Goal: Check status: Verify the current state of an ongoing process or item

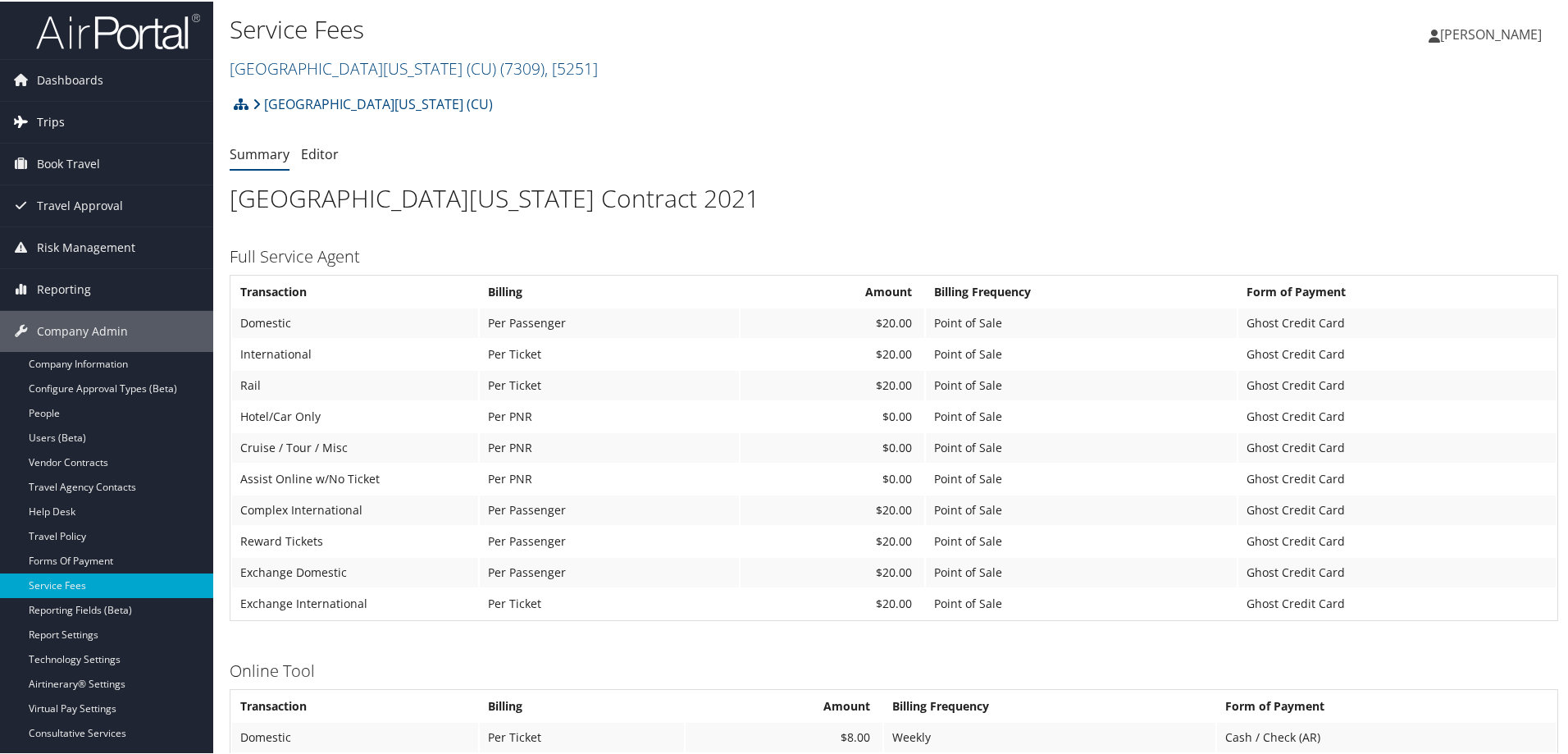
click at [85, 137] on link "Trips" at bounding box center [106, 121] width 213 height 41
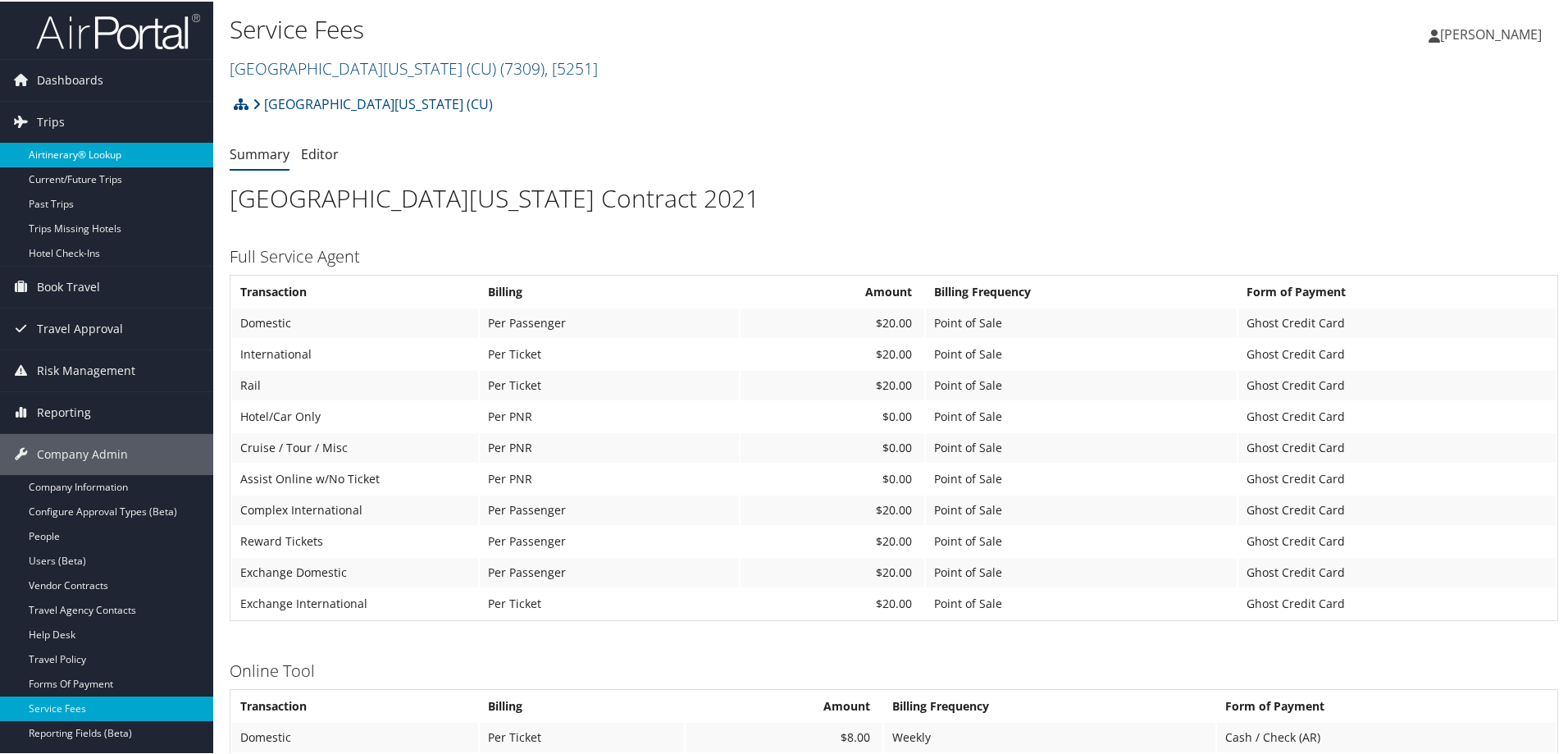
click at [78, 158] on link "Airtinerary® Lookup" at bounding box center [106, 153] width 213 height 25
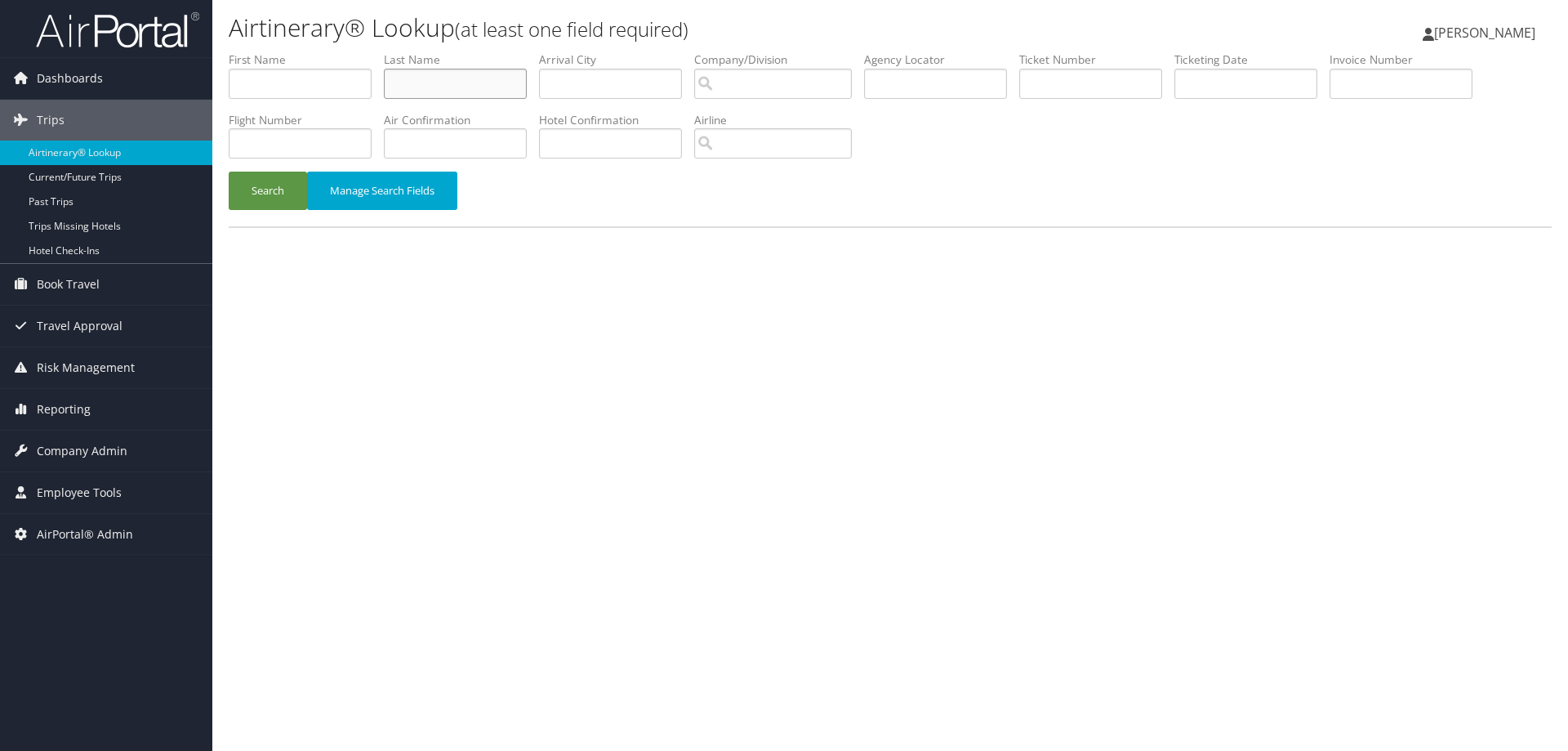
click at [429, 75] on input "text" at bounding box center [455, 83] width 143 height 30
drag, startPoint x: 429, startPoint y: 75, endPoint x: 278, endPoint y: 81, distance: 151.1
click at [278, 81] on input "text" at bounding box center [300, 83] width 143 height 30
paste input "Vivian"
type input "Vivian"
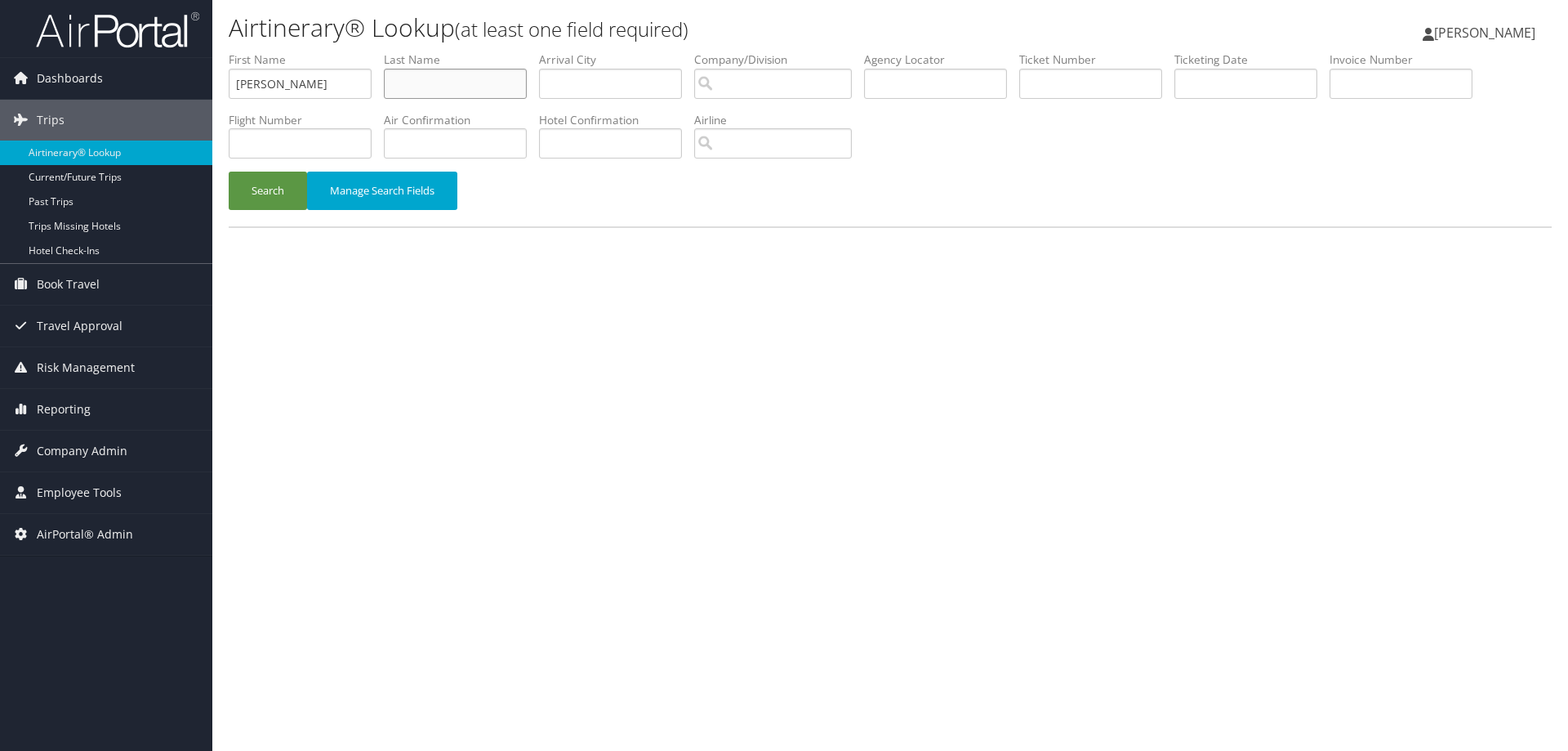
click at [455, 85] on input "text" at bounding box center [455, 83] width 143 height 30
click at [405, 750] on div "Airtinerary® Lookup (at least one field required) Dustin Wienke Dustin Wienke M…" at bounding box center [890, 375] width 1356 height 751
click at [441, 85] on input "text" at bounding box center [455, 83] width 143 height 30
type input "lam"
click at [275, 188] on button "Search" at bounding box center [268, 190] width 78 height 38
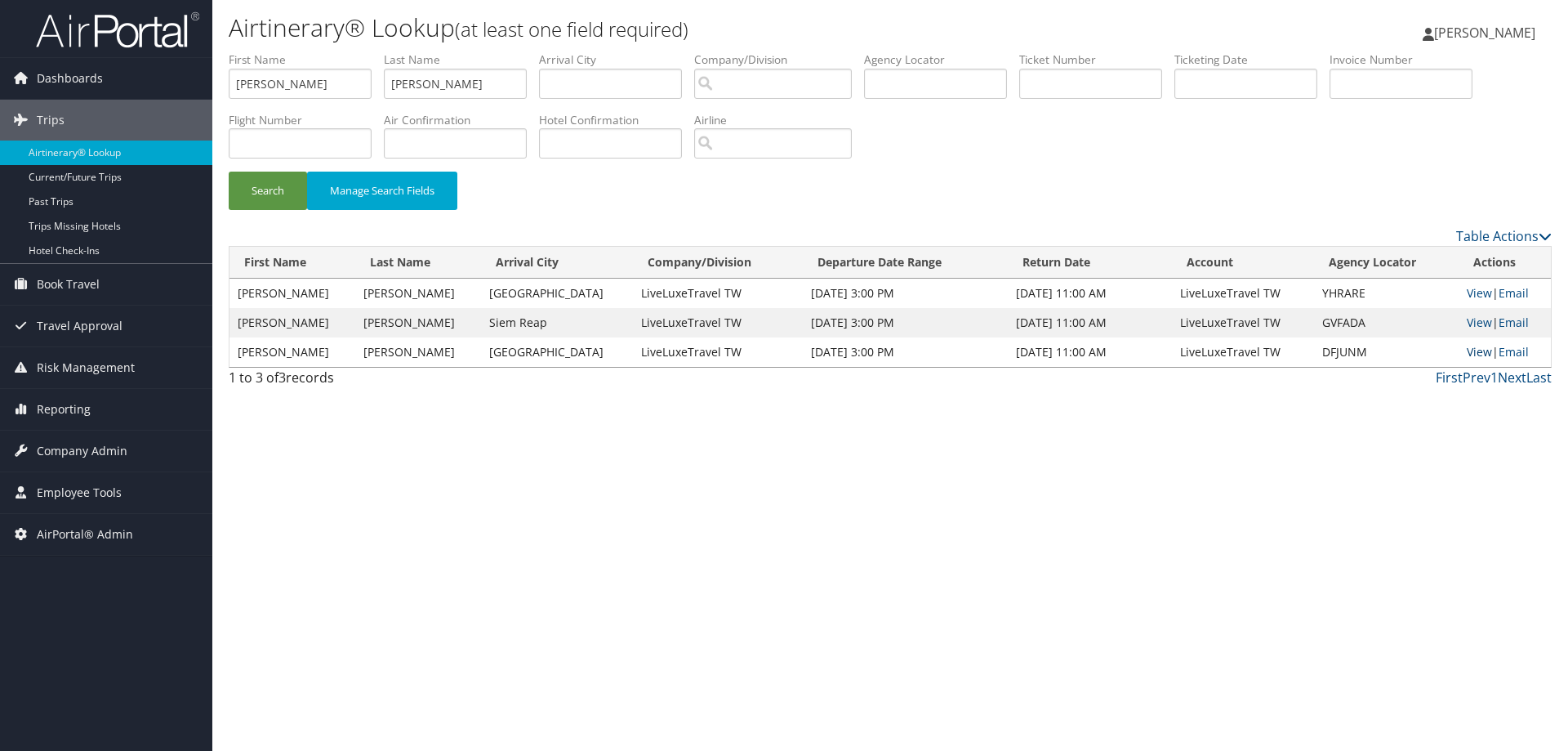
click at [1477, 349] on link "View" at bounding box center [1480, 351] width 26 height 16
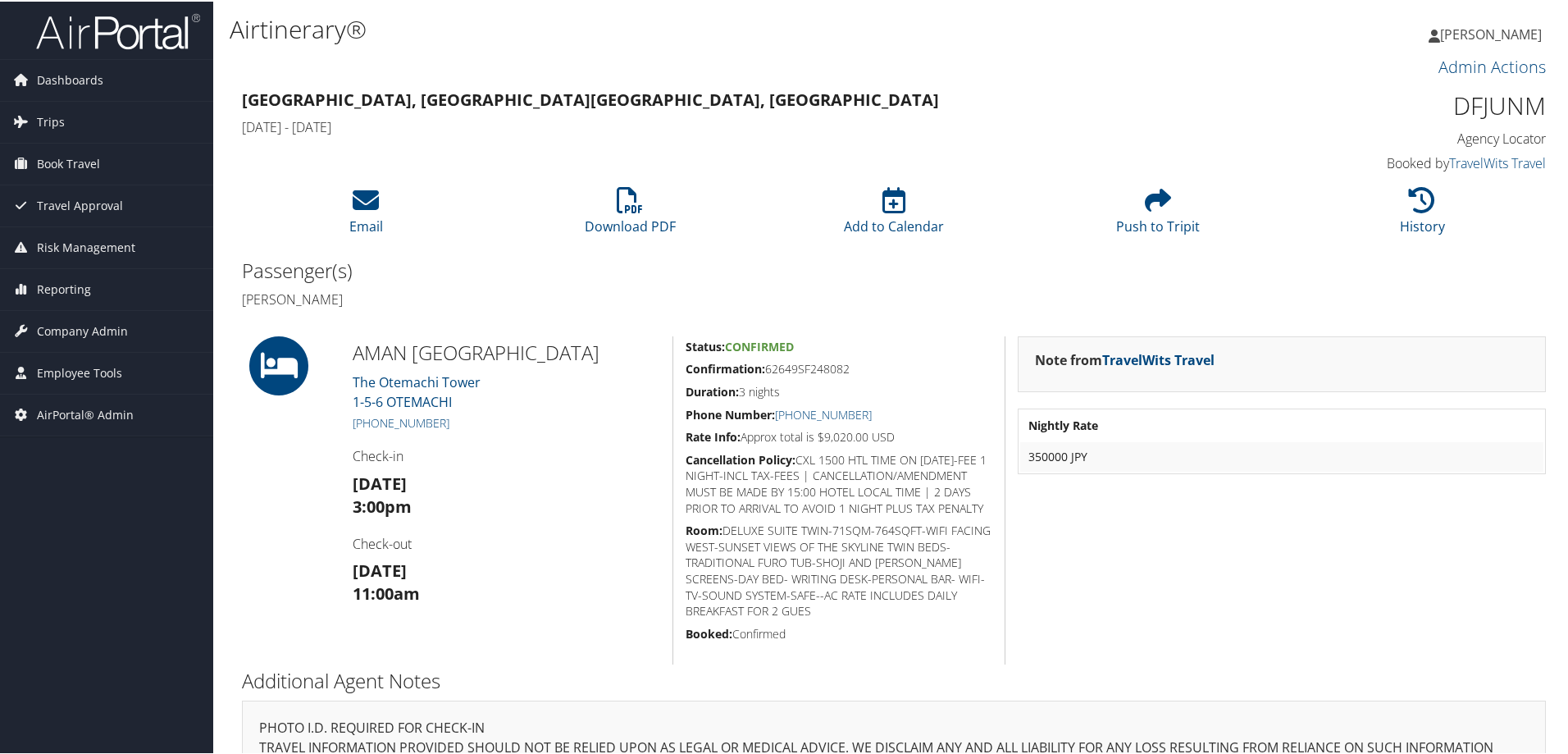
click at [1467, 106] on h1 "DFJUNM" at bounding box center [1393, 103] width 307 height 34
copy h1 "DFJUNM"
click at [79, 129] on link "Trips" at bounding box center [106, 121] width 213 height 41
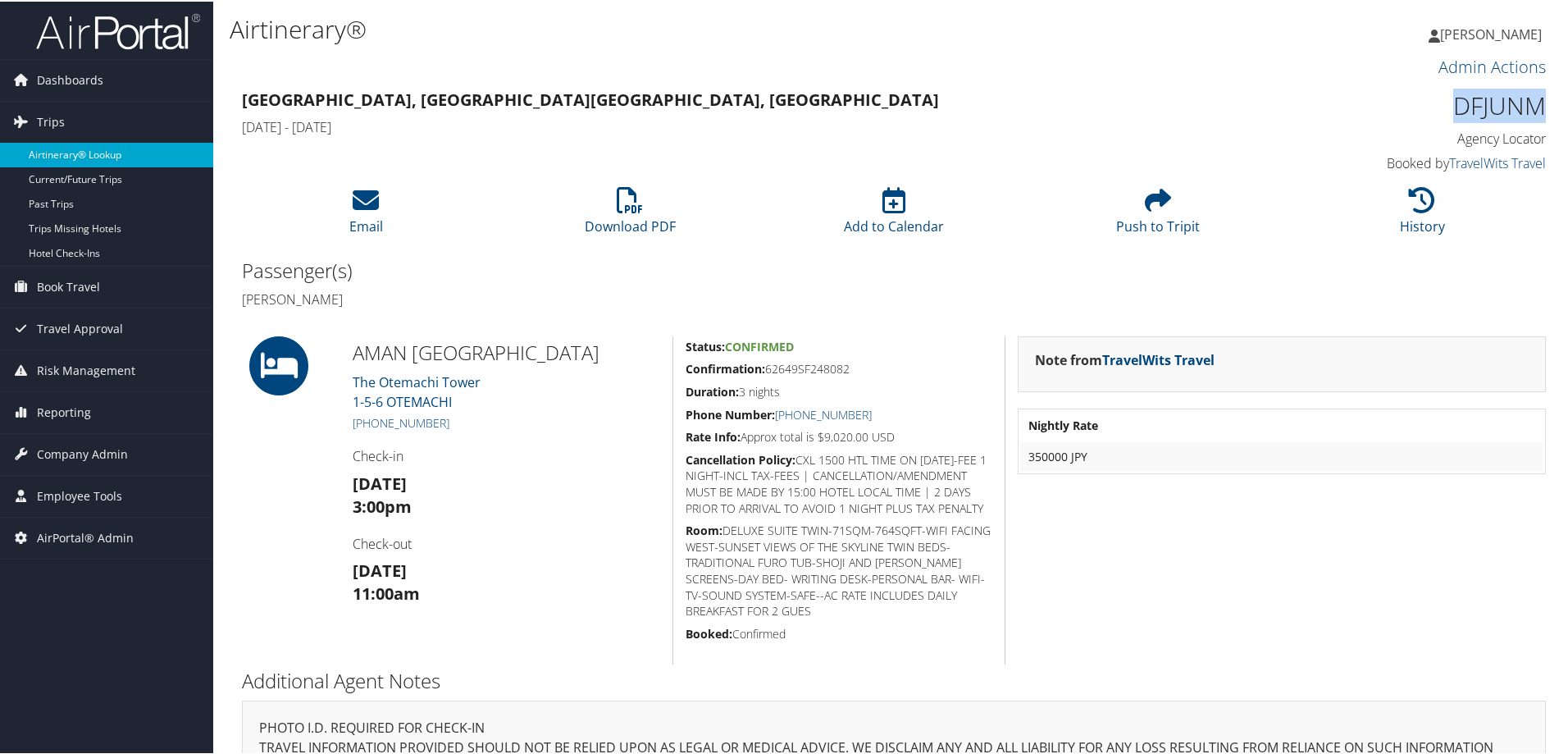
click at [99, 158] on link "Airtinerary® Lookup" at bounding box center [106, 153] width 213 height 25
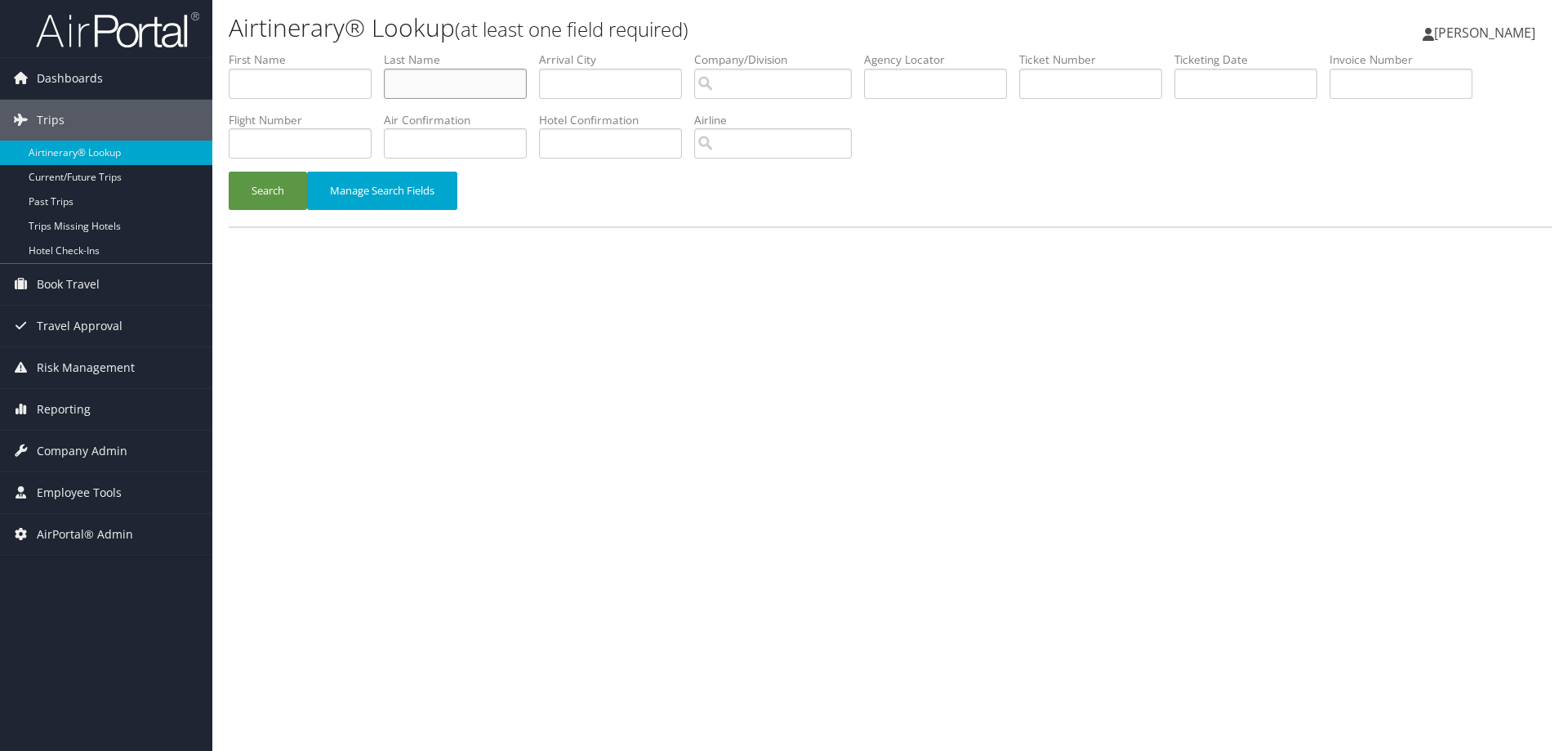
click at [501, 83] on input "text" at bounding box center [455, 83] width 143 height 30
type input "bowler"
click at [270, 92] on input "text" at bounding box center [300, 83] width 143 height 30
type input "john"
click at [258, 195] on button "Search" at bounding box center [268, 190] width 78 height 38
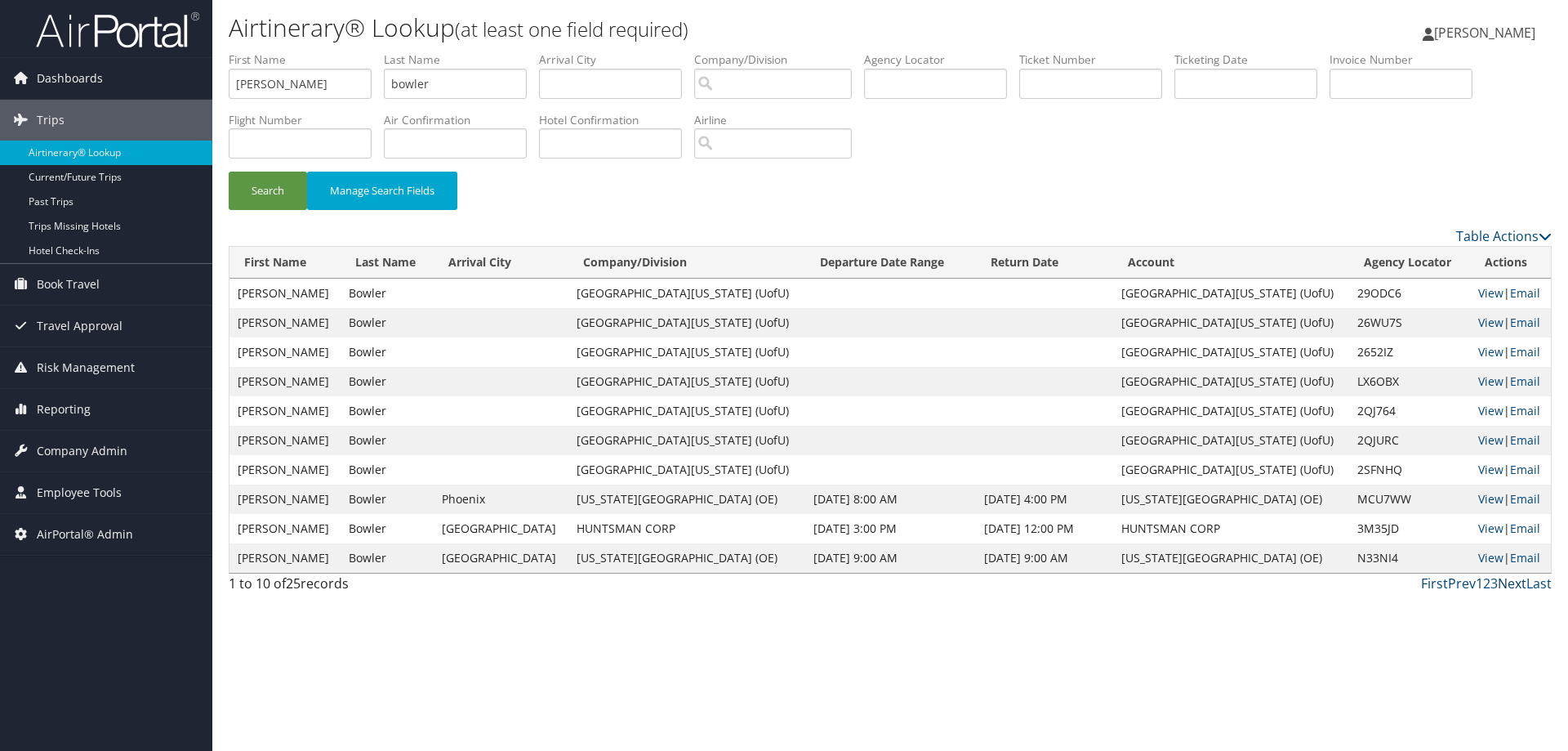
click at [1505, 586] on link "Next" at bounding box center [1511, 583] width 28 height 18
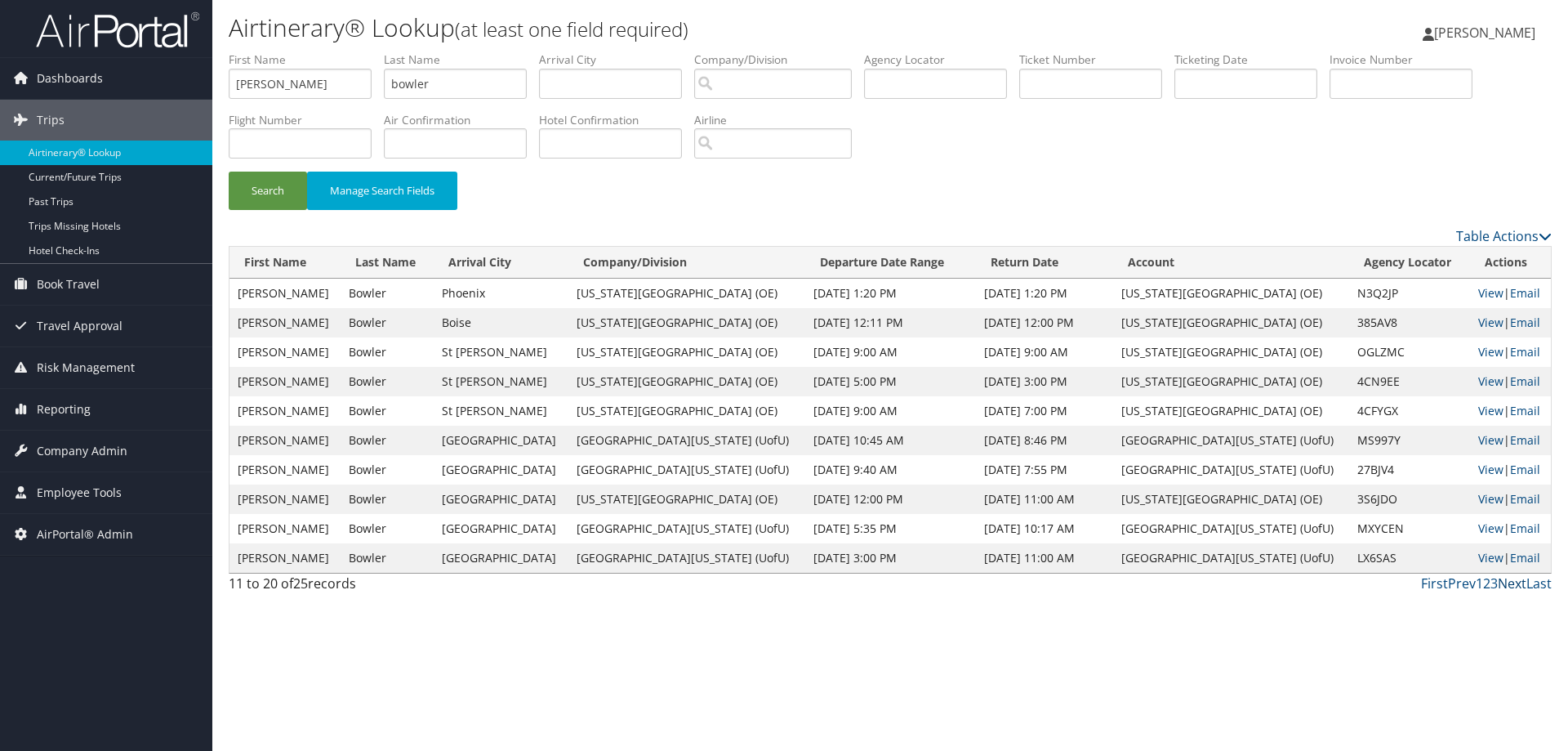
click at [1505, 586] on link "Next" at bounding box center [1511, 583] width 28 height 18
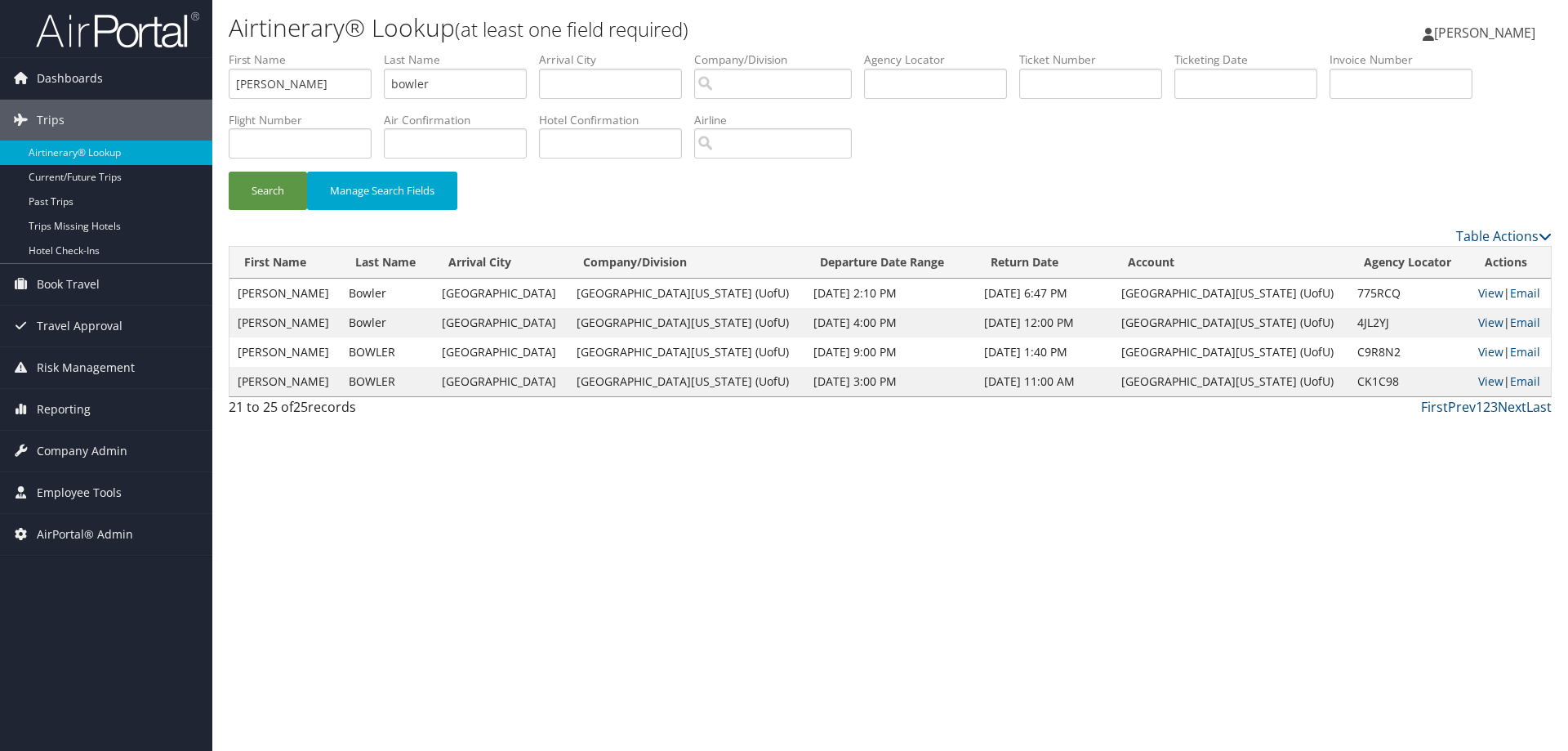
click at [1349, 349] on td "C9R8N2" at bounding box center [1409, 352] width 121 height 29
click at [1478, 382] on link "View" at bounding box center [1490, 381] width 26 height 16
